Goal: Information Seeking & Learning: Learn about a topic

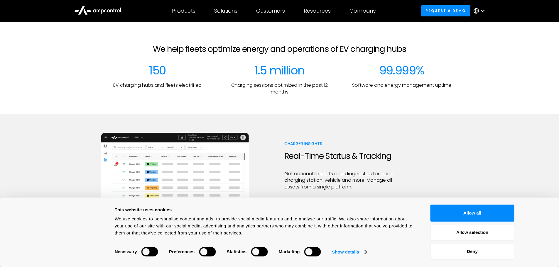
scroll to position [205, 0]
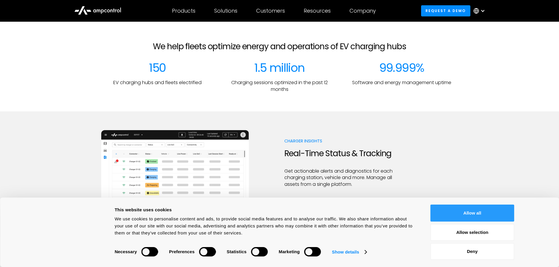
drag, startPoint x: 475, startPoint y: 211, endPoint x: 466, endPoint y: 209, distance: 9.3
click at [475, 211] on button "Allow all" at bounding box center [472, 213] width 84 height 17
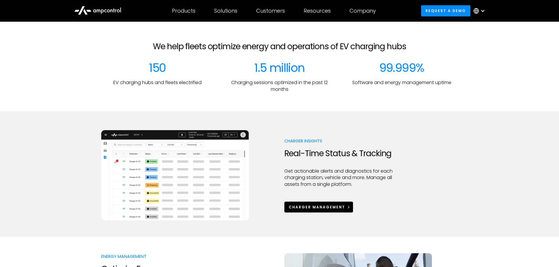
click at [316, 208] on div "Charger Management" at bounding box center [317, 207] width 56 height 5
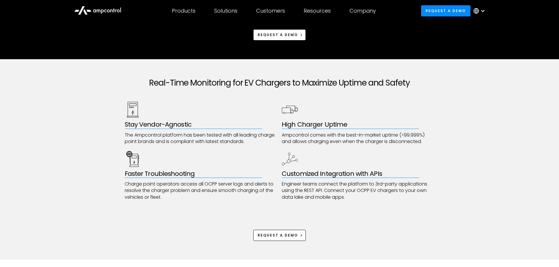
scroll to position [235, 0]
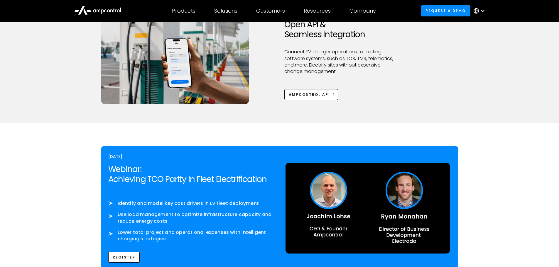
scroll to position [910, 0]
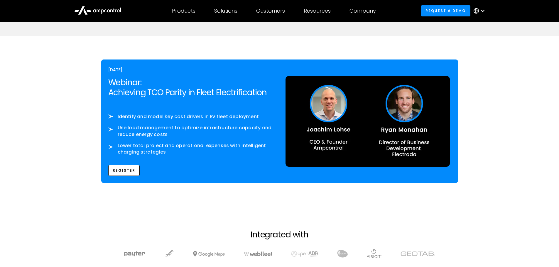
click at [475, 114] on section "OCTOBER 8th Webinar: Achieving TCO Parity in Fleet Electrification ‍ Identify a…" at bounding box center [279, 123] width 559 height 175
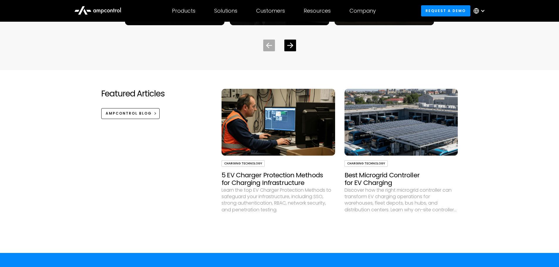
scroll to position [1731, 0]
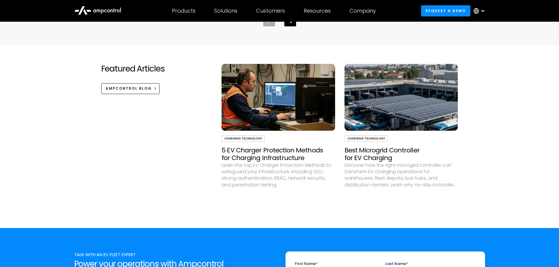
click at [367, 153] on h3 "Best Microgrid Controller for EV Charging" at bounding box center [402, 155] width 114 height 16
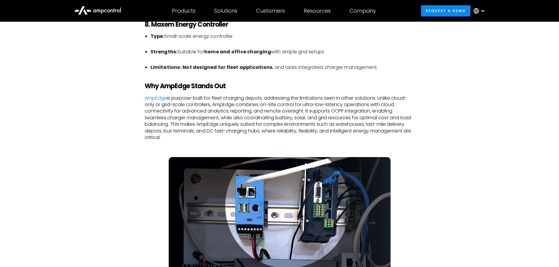
scroll to position [1526, 0]
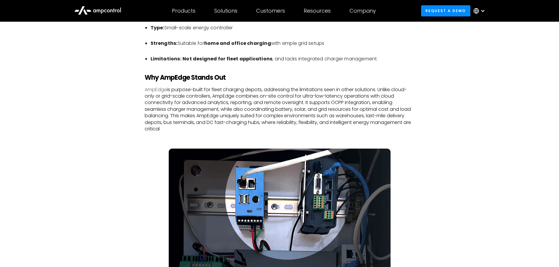
click at [157, 90] on link "AmpEdge" at bounding box center [156, 89] width 22 height 7
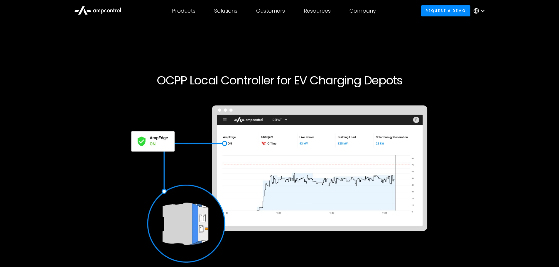
click at [450, 153] on div "Request a demo" at bounding box center [279, 195] width 357 height 186
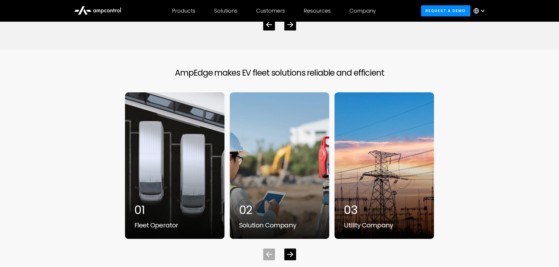
scroll to position [1779, 0]
